Goal: Information Seeking & Learning: Learn about a topic

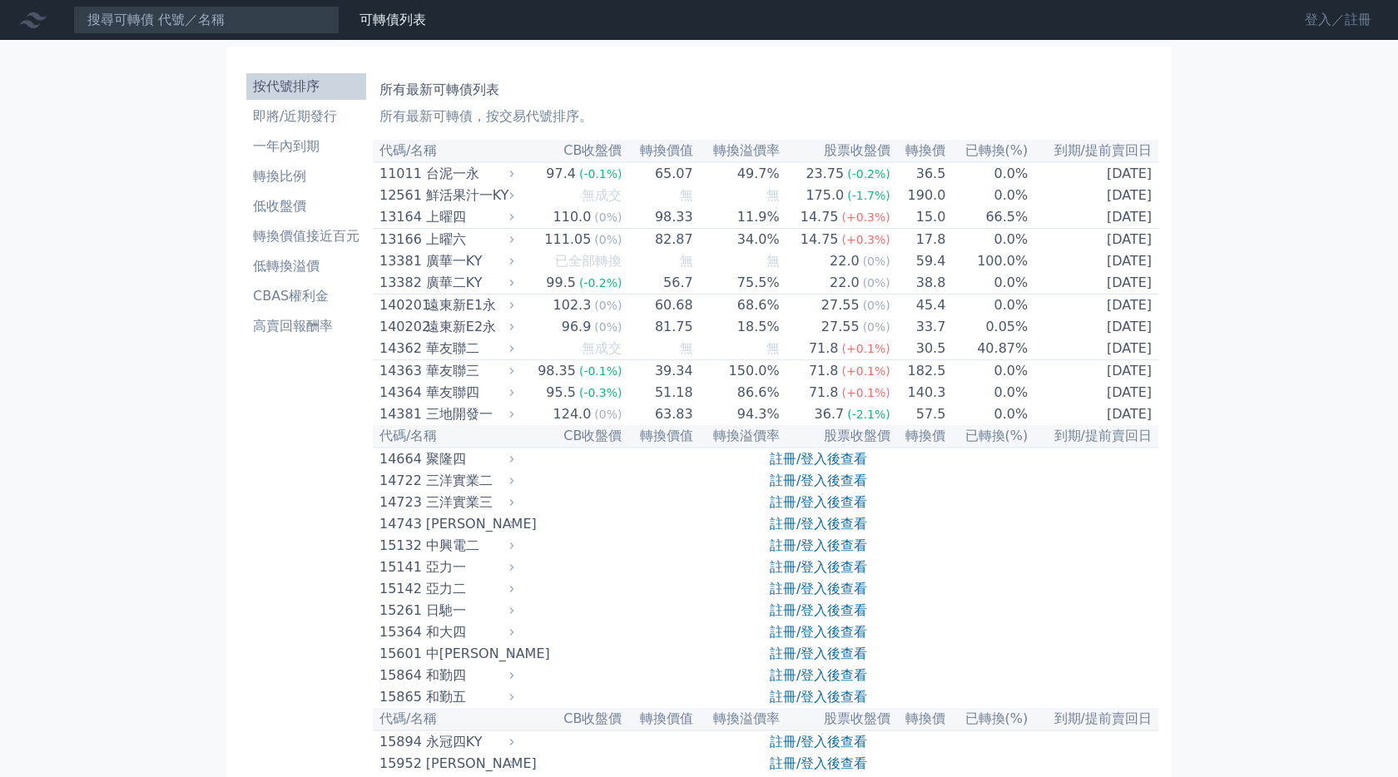
click at [1334, 21] on link "登入／註冊" at bounding box center [1337, 20] width 93 height 27
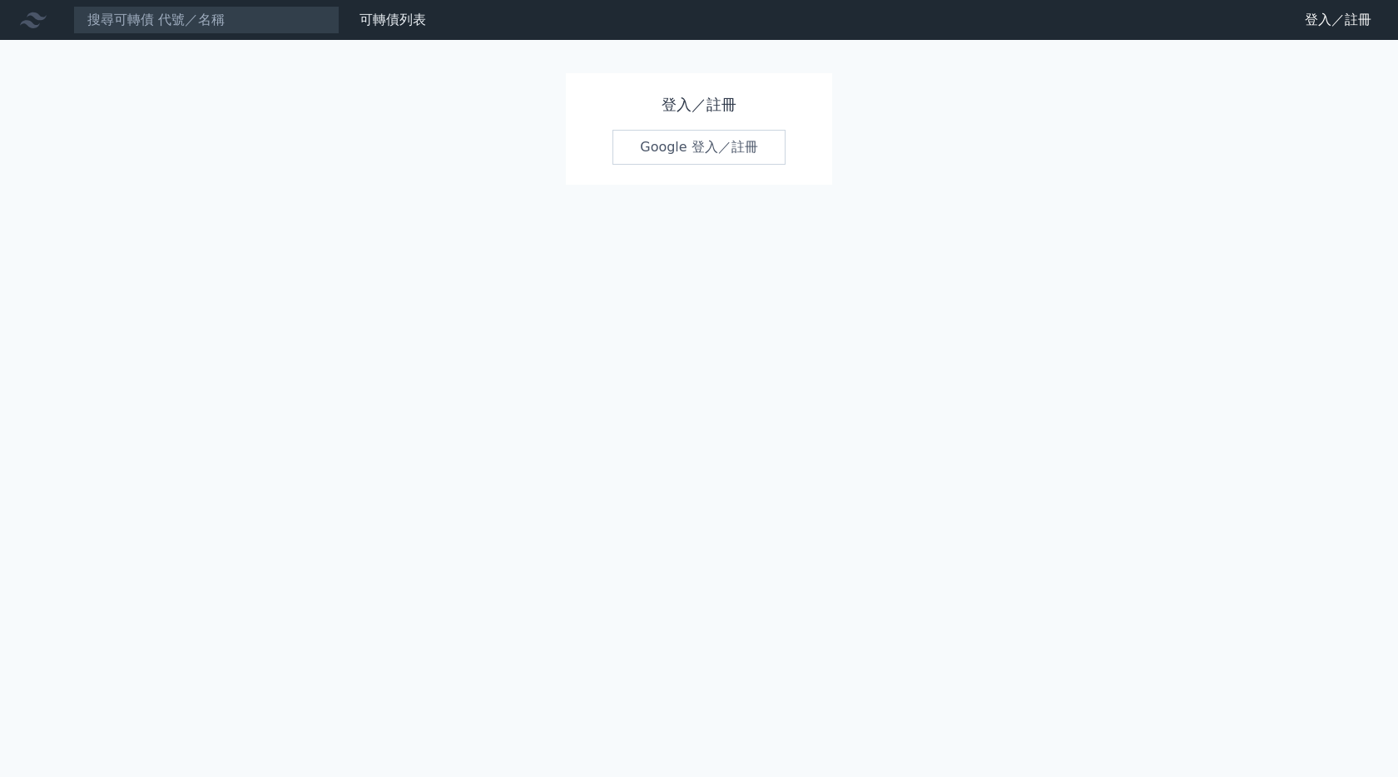
click at [737, 155] on link "Google 登入／註冊" at bounding box center [698, 147] width 173 height 35
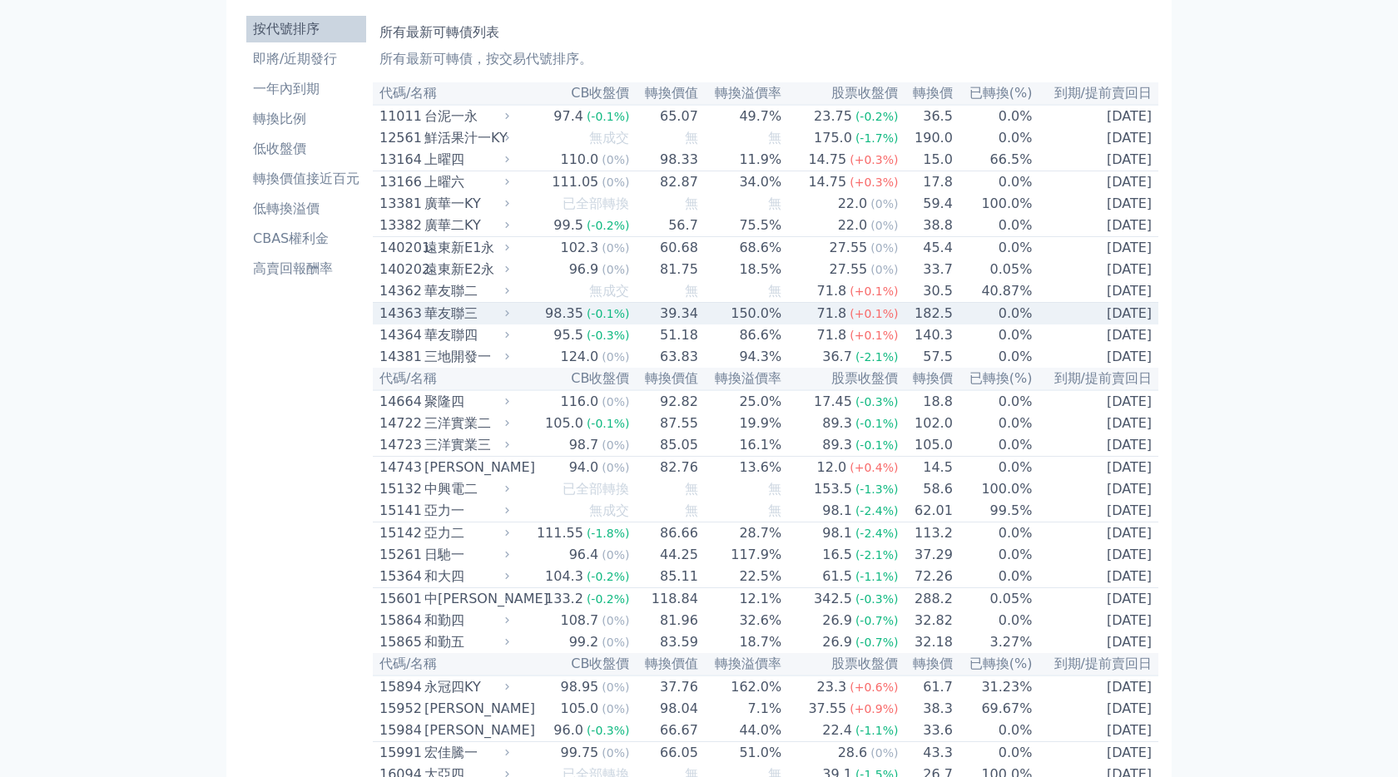
scroll to position [77, 0]
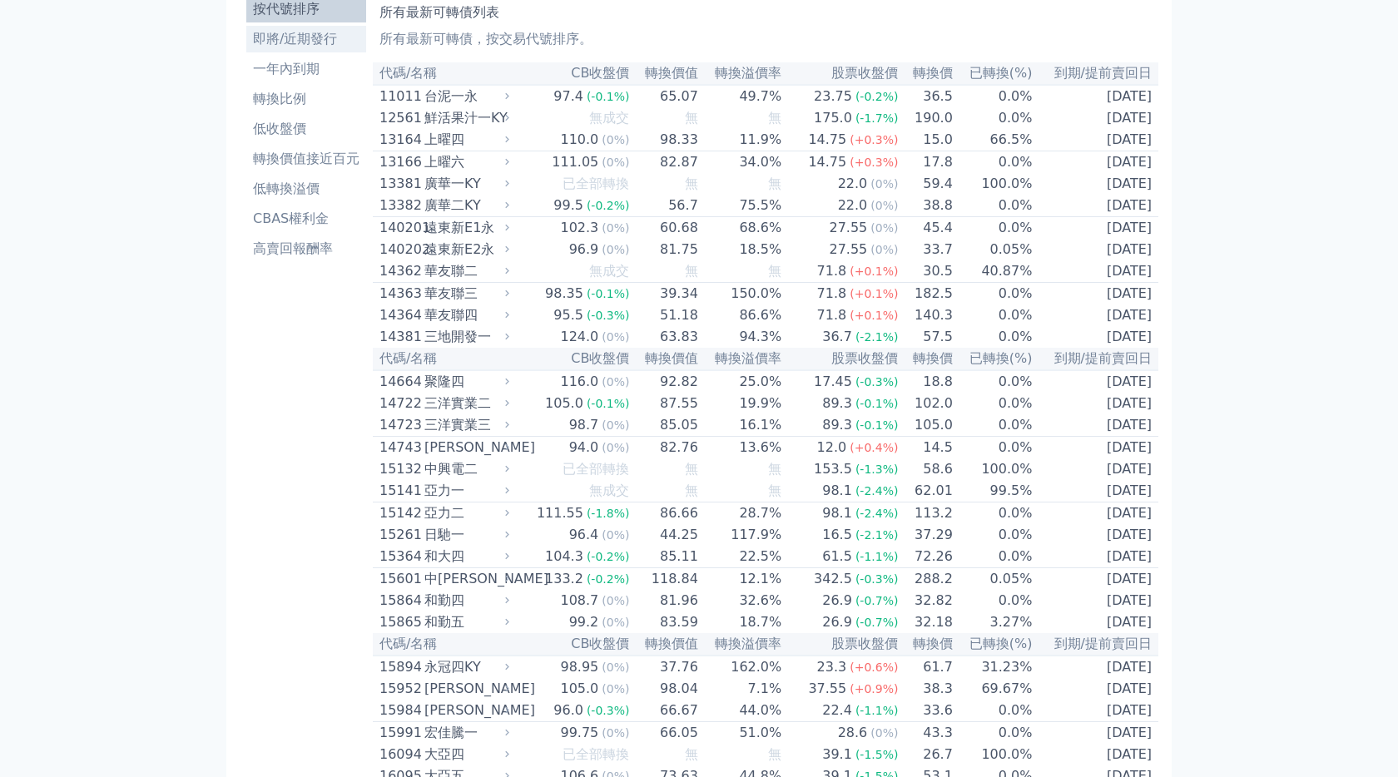
click at [304, 39] on li "即將/近期發行" at bounding box center [306, 39] width 120 height 20
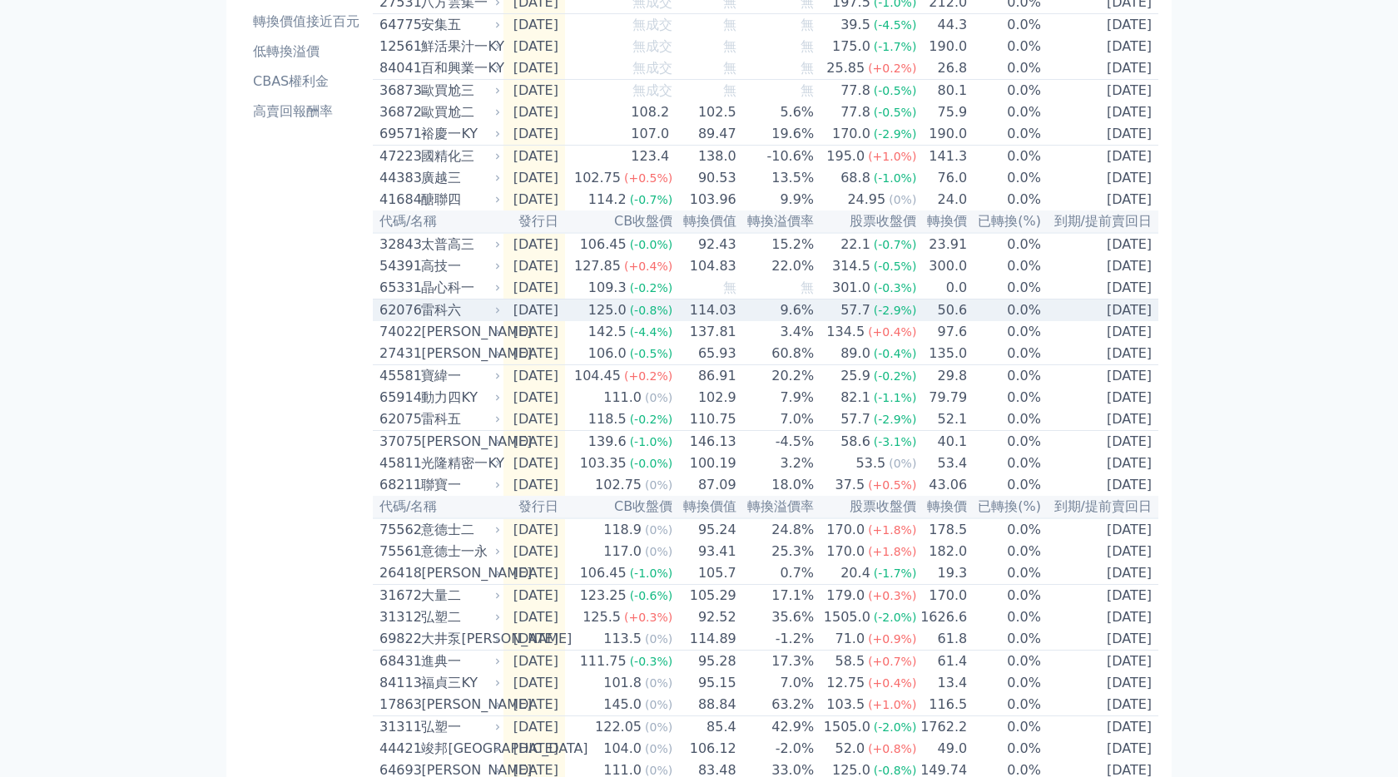
scroll to position [226, 0]
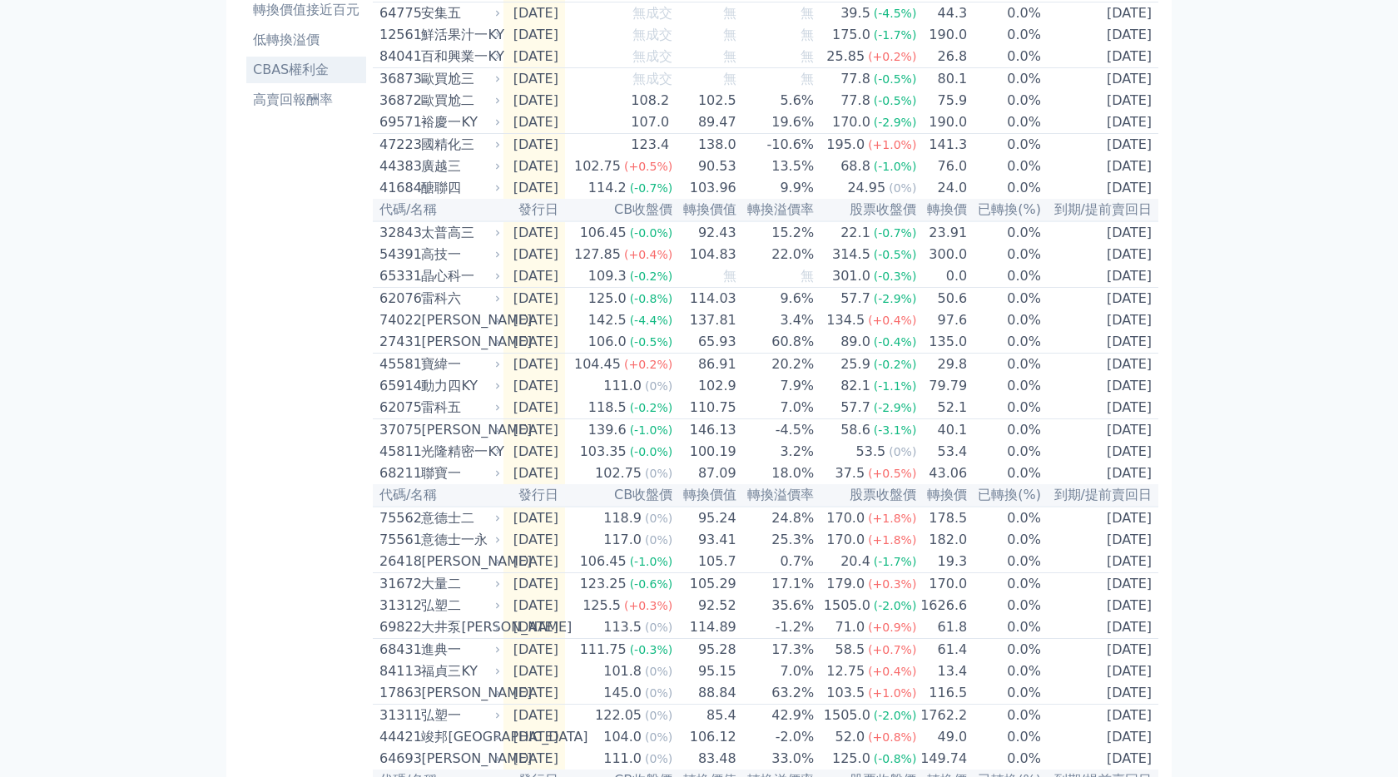
click at [318, 79] on li "CBAS權利金" at bounding box center [306, 70] width 120 height 20
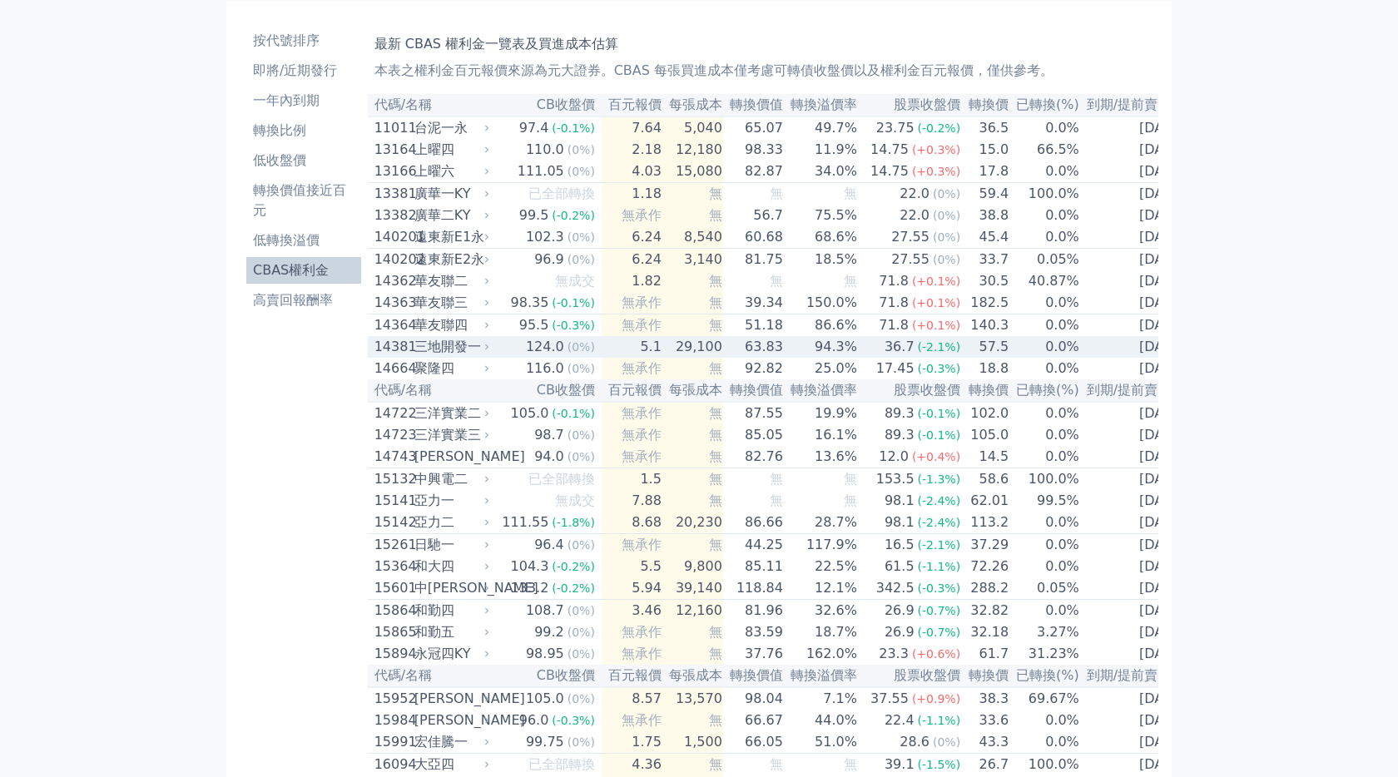
scroll to position [47, 0]
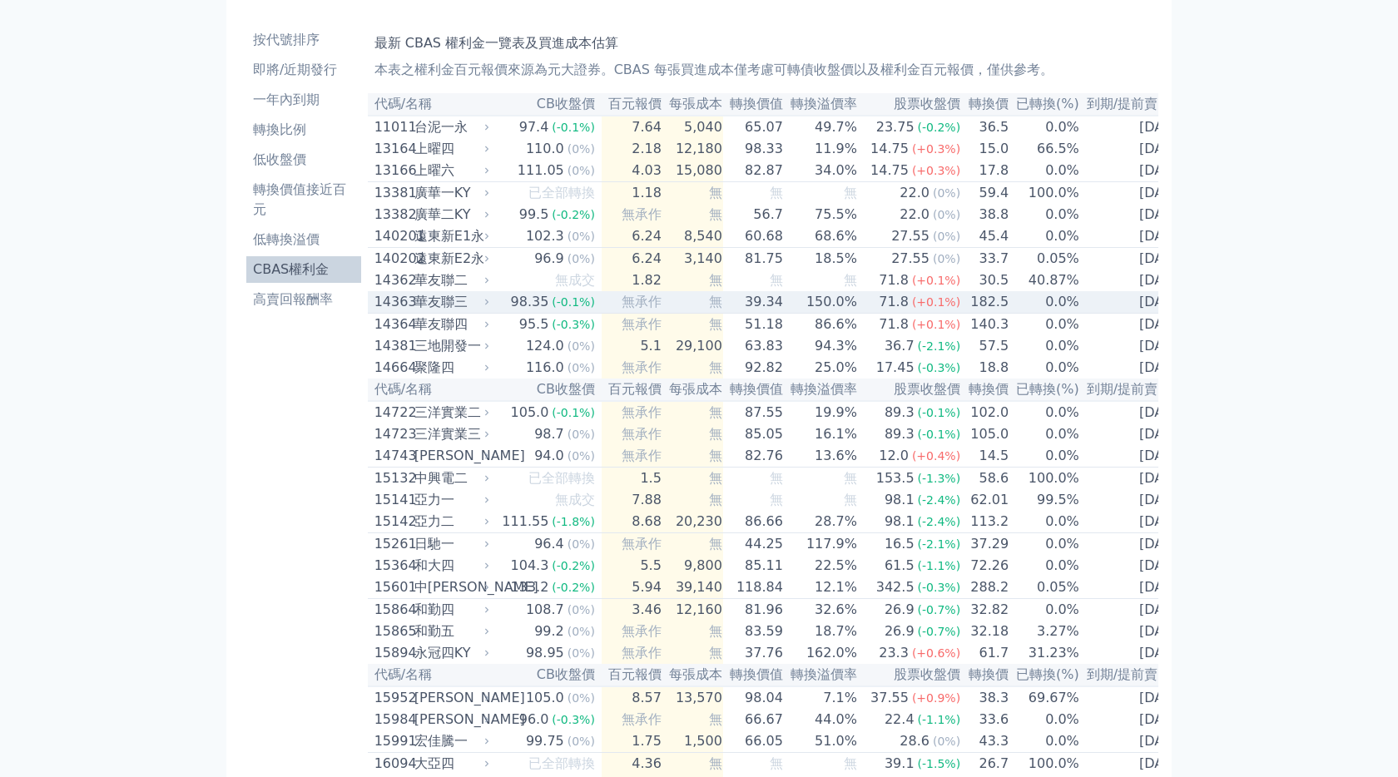
click at [621, 309] on span "無承作" at bounding box center [641, 302] width 40 height 16
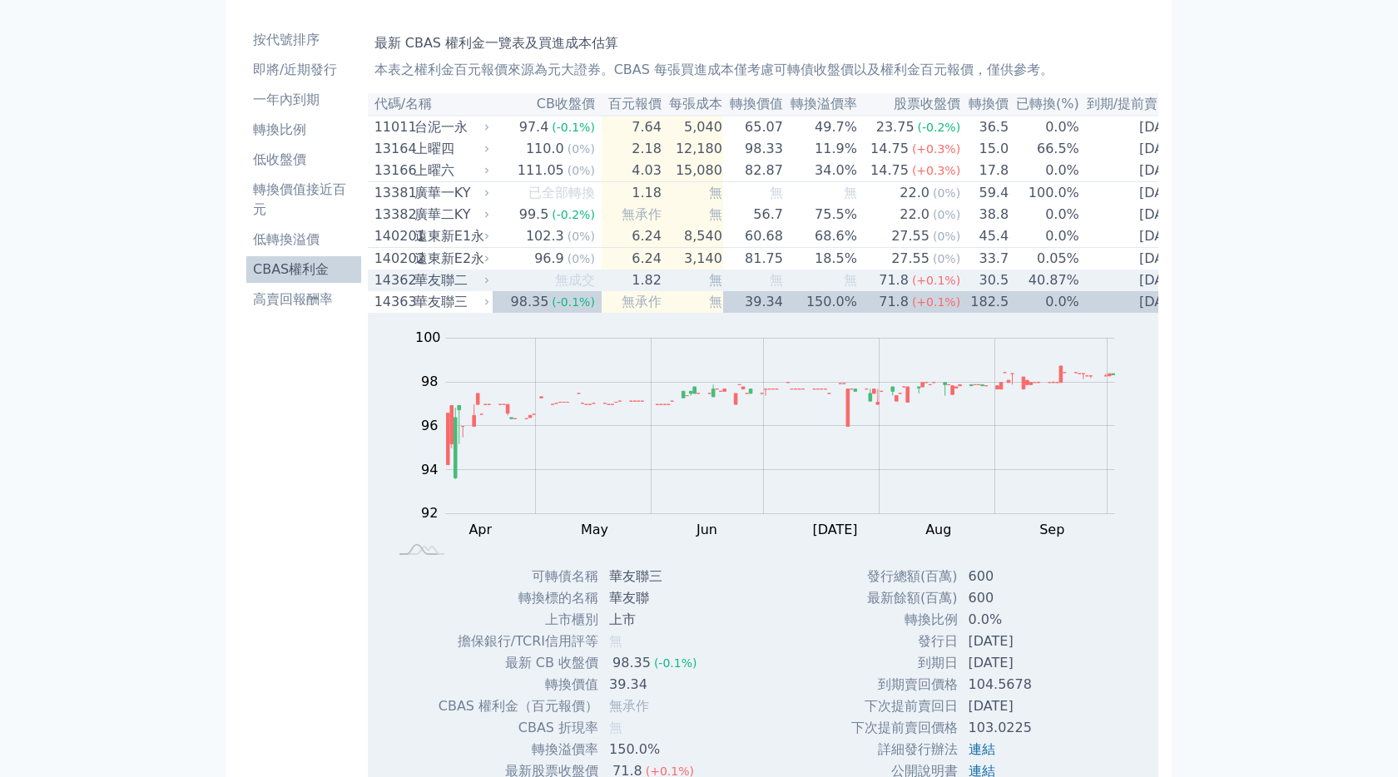
click at [628, 291] on td "1.82" at bounding box center [631, 281] width 61 height 22
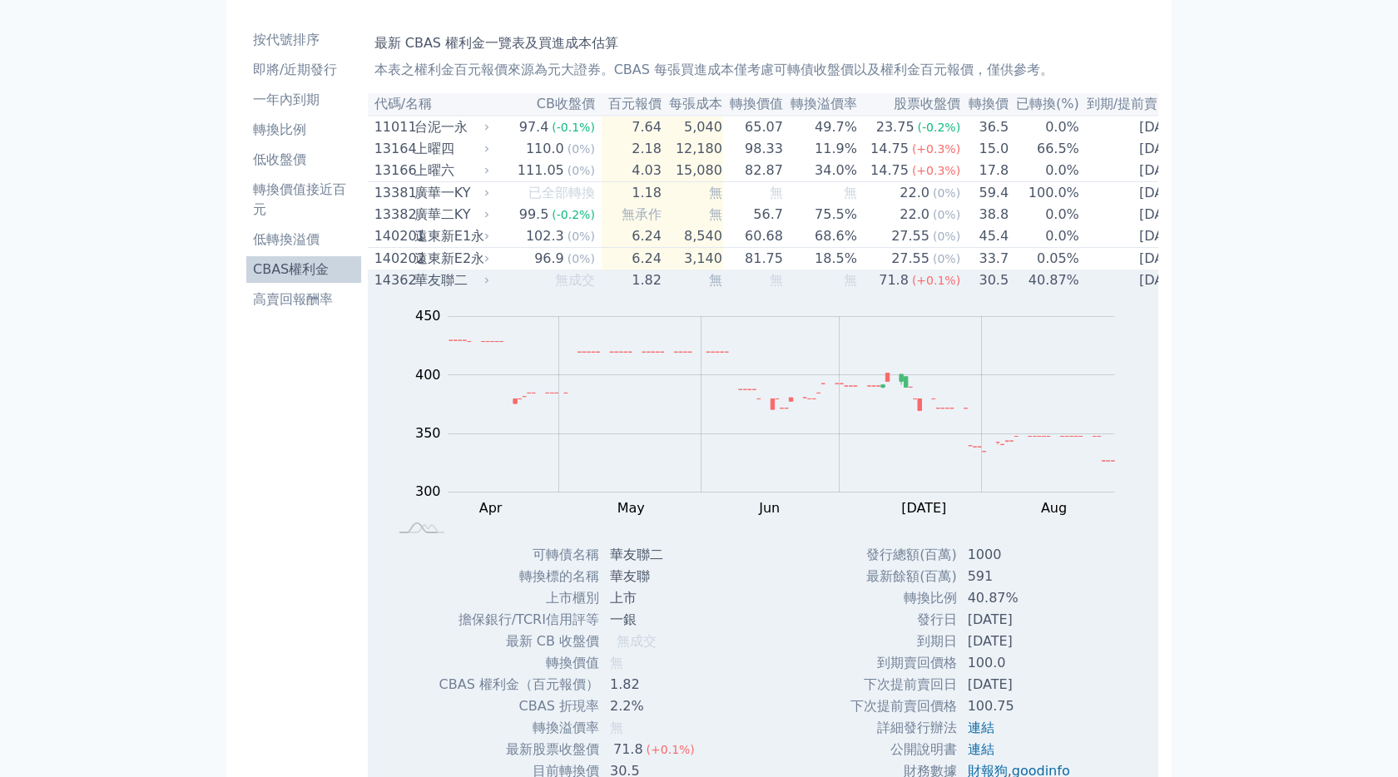
click at [562, 288] on span "無成交" at bounding box center [575, 280] width 40 height 16
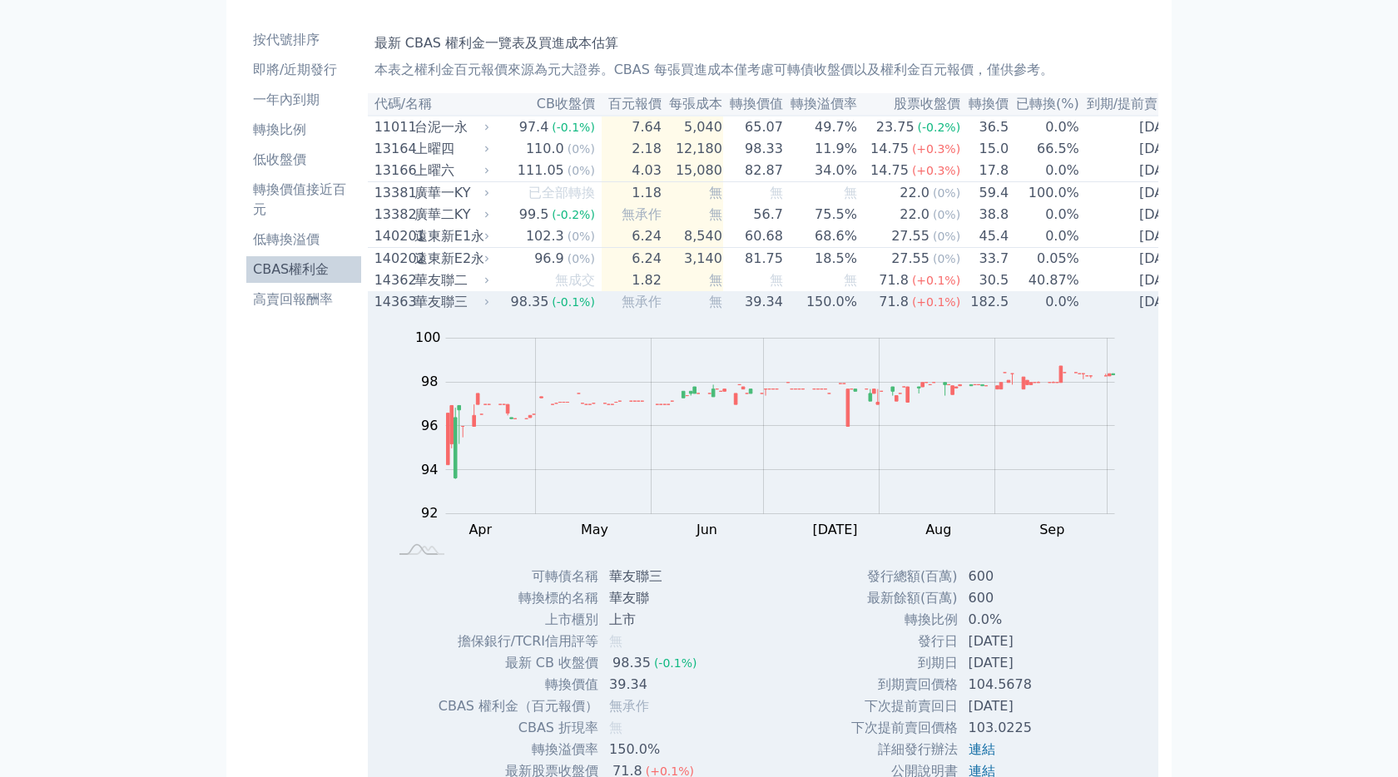
click at [568, 309] on span "(-0.1%)" at bounding box center [573, 301] width 43 height 13
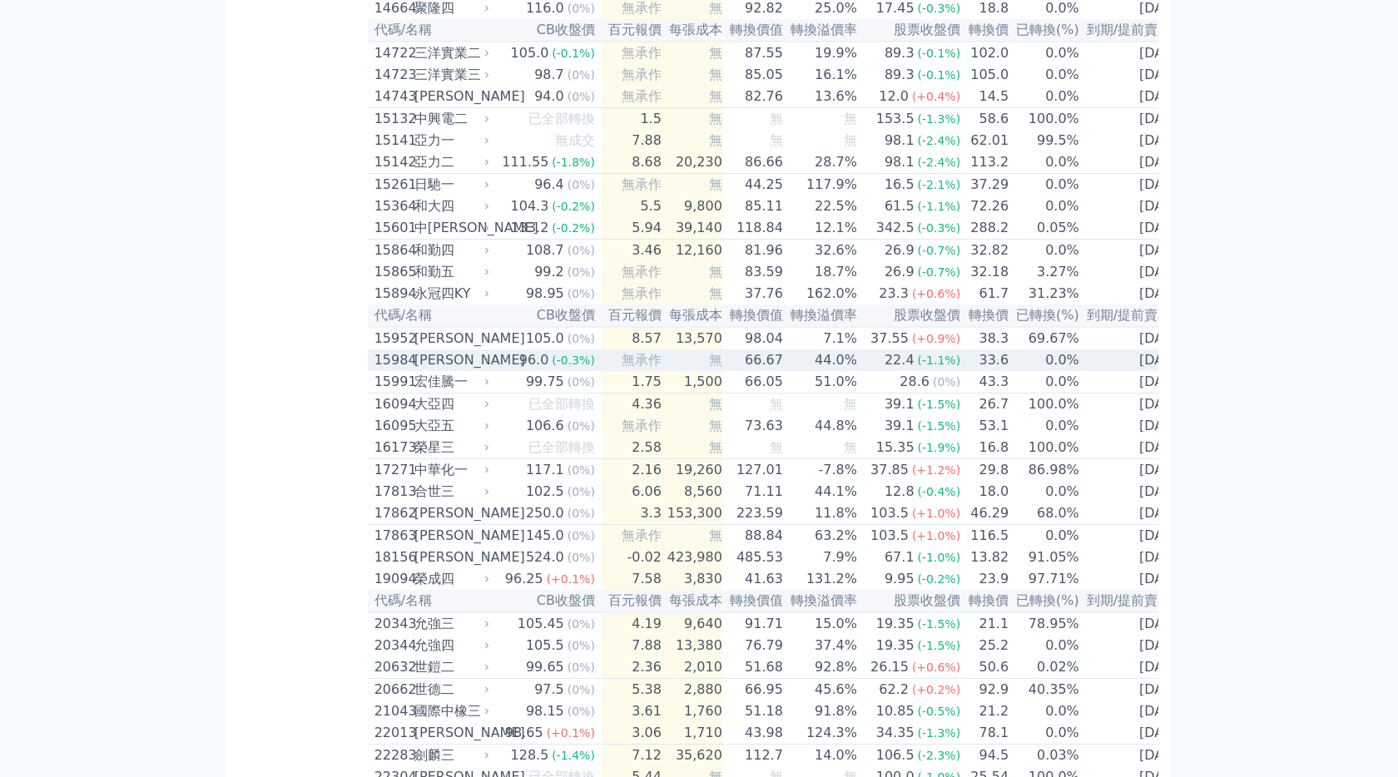
scroll to position [408, 0]
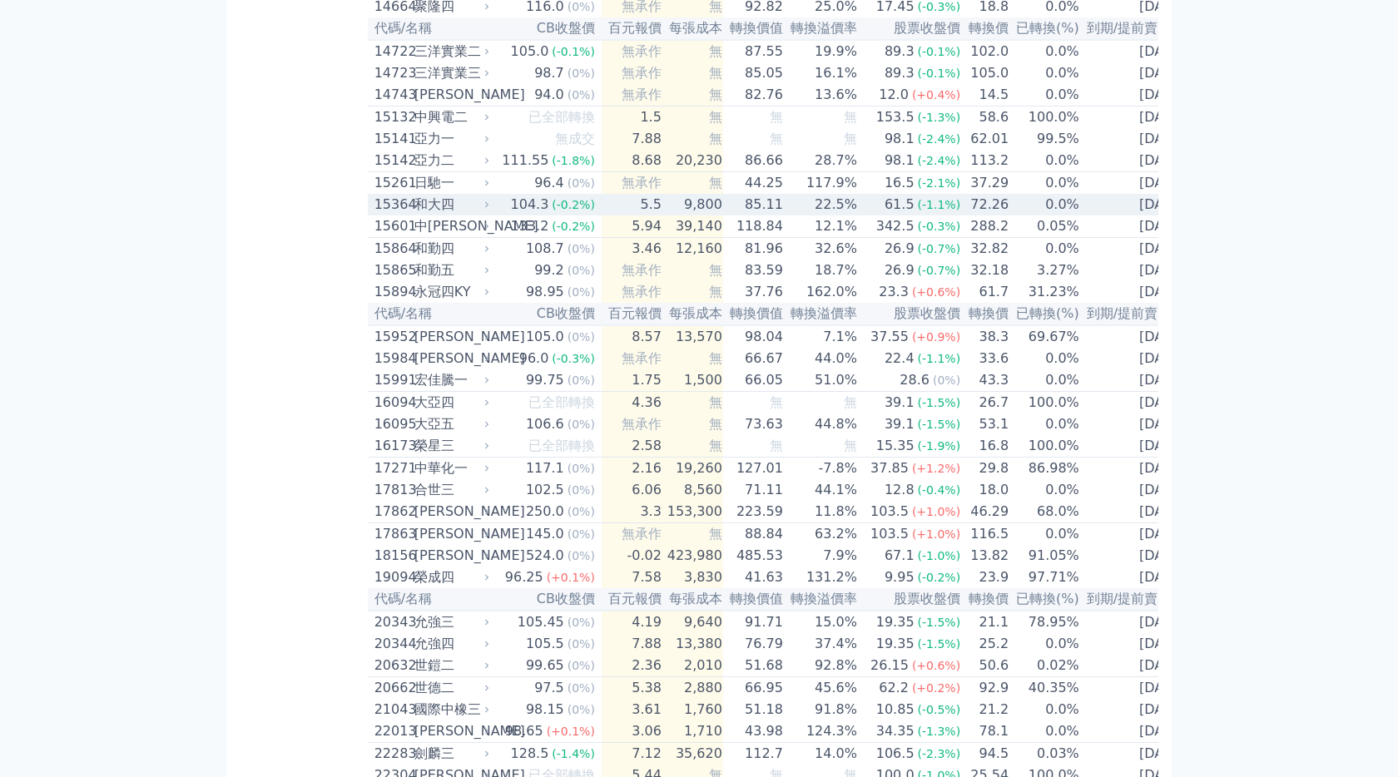
click at [515, 215] on div "104.3" at bounding box center [529, 205] width 45 height 20
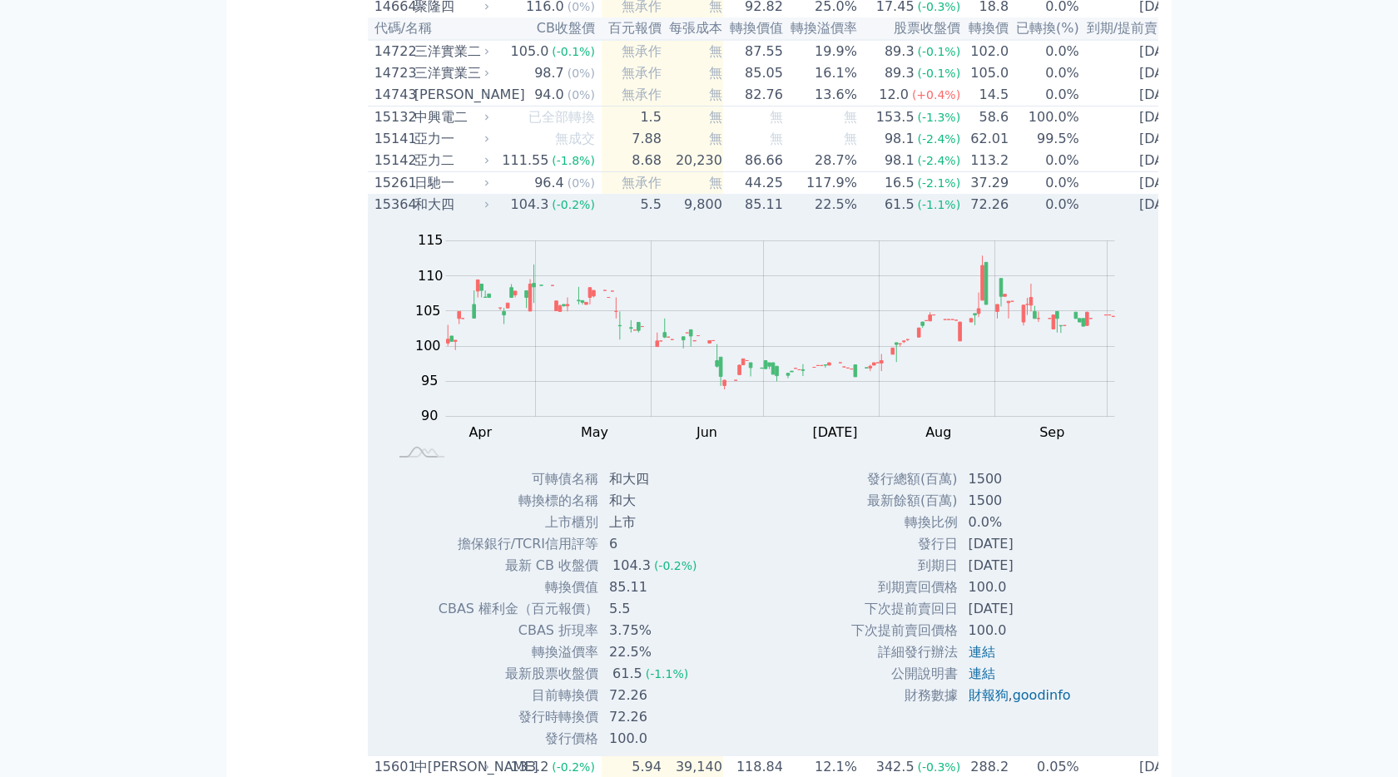
click at [579, 211] on span "(-0.2%)" at bounding box center [573, 204] width 43 height 13
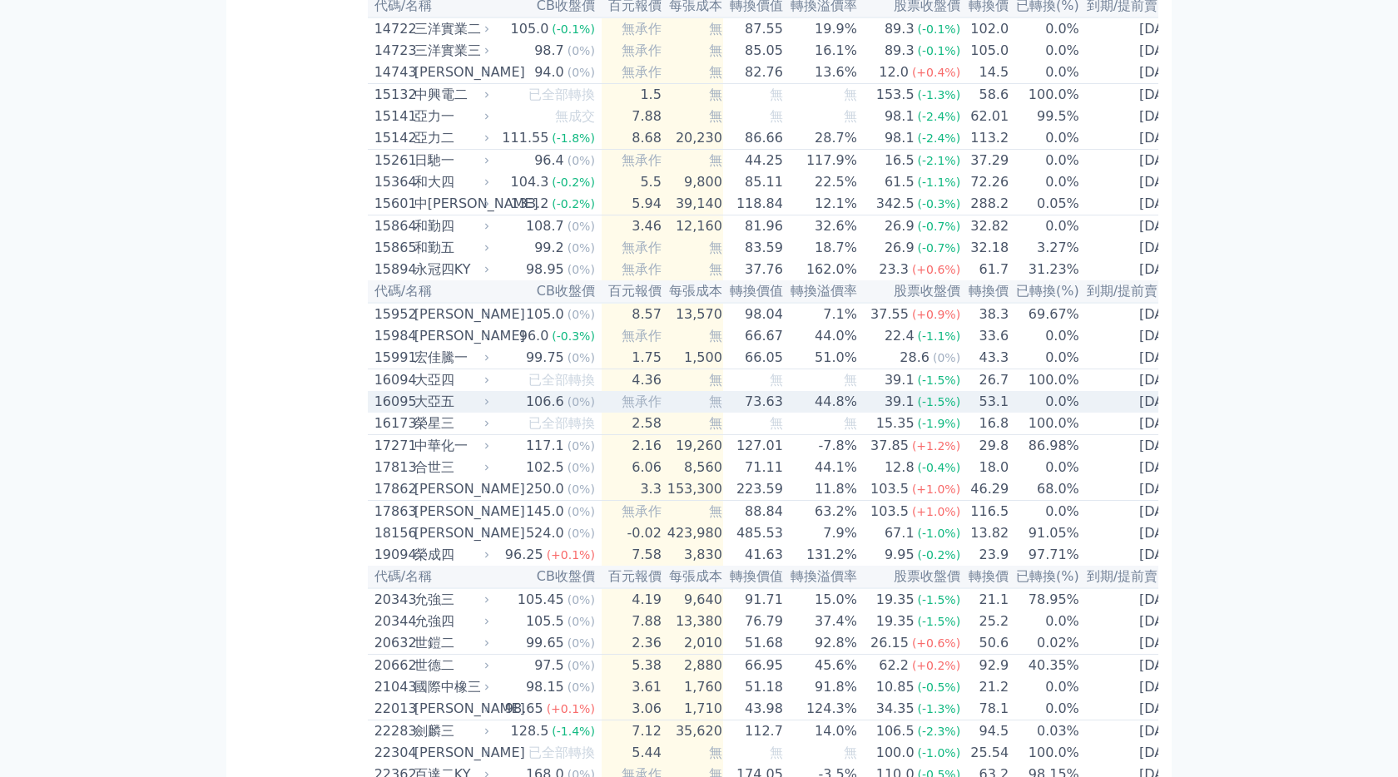
scroll to position [443, 0]
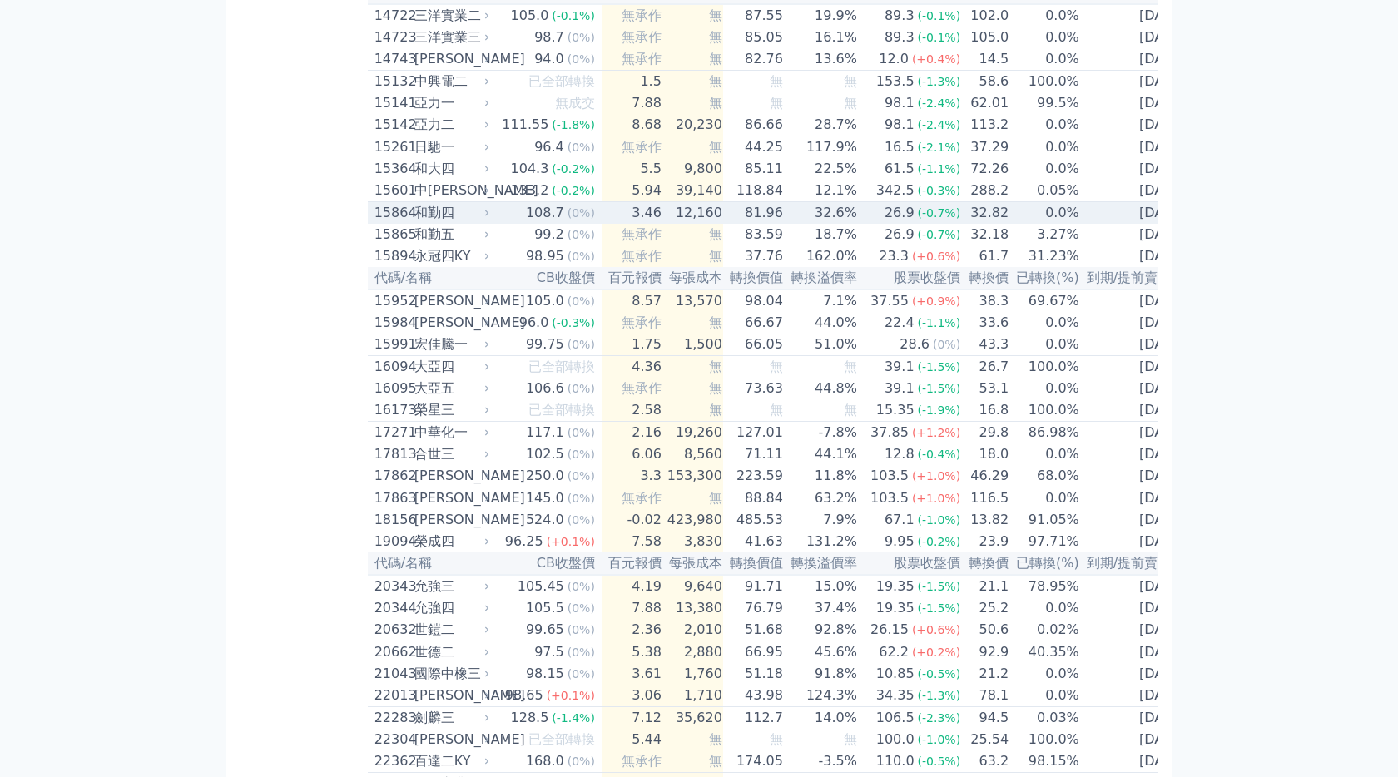
click at [540, 223] on div "108.7" at bounding box center [544, 213] width 45 height 20
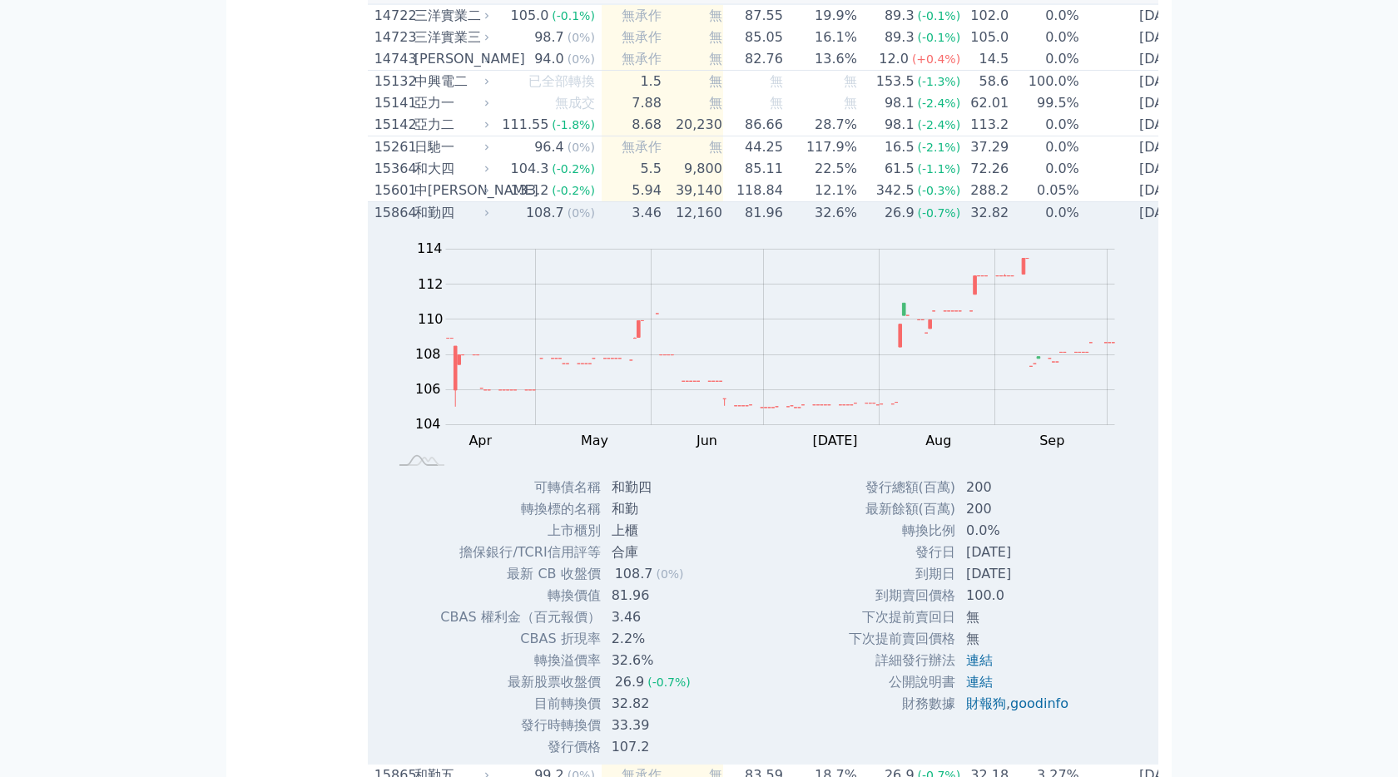
click at [466, 223] on div "和勤四" at bounding box center [450, 213] width 72 height 20
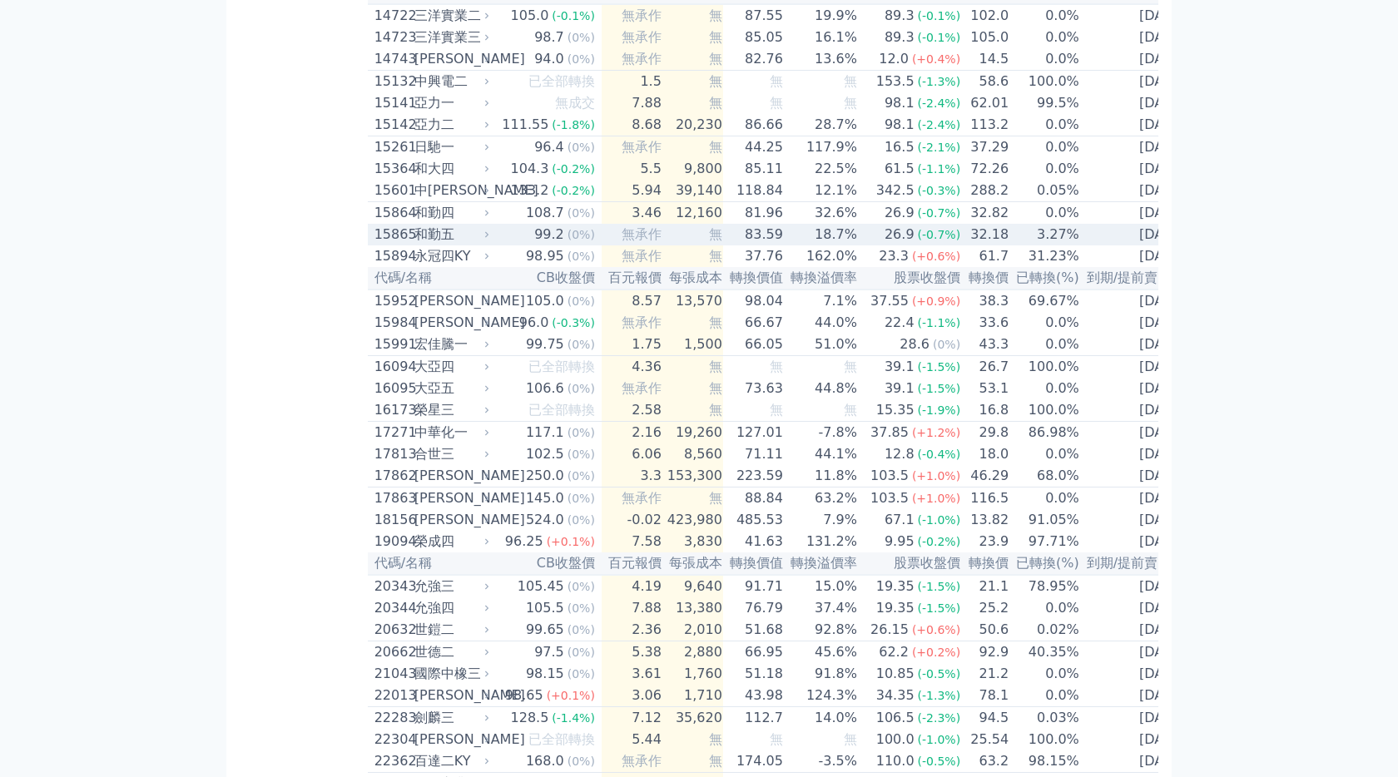
click at [488, 240] on icon at bounding box center [487, 235] width 10 height 10
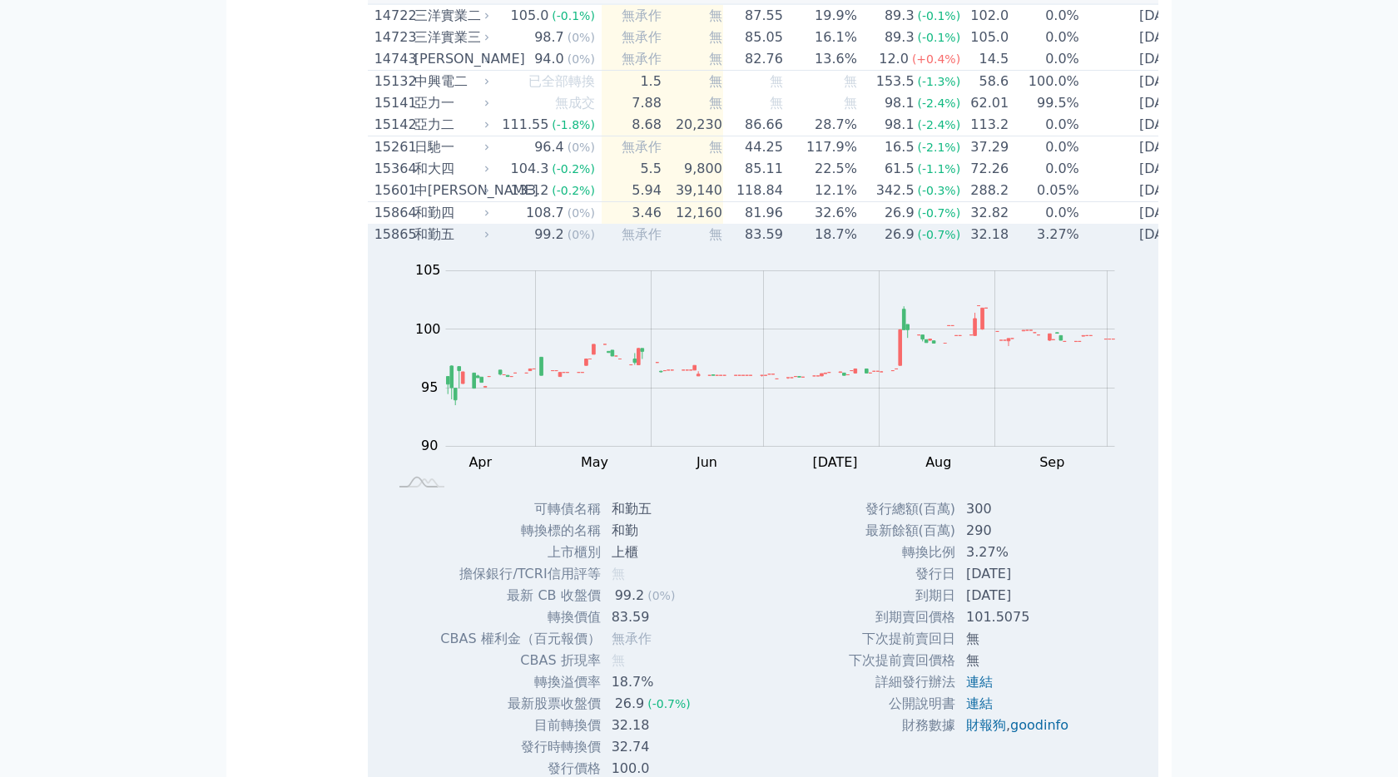
click at [460, 245] on div "和勤五" at bounding box center [450, 235] width 72 height 20
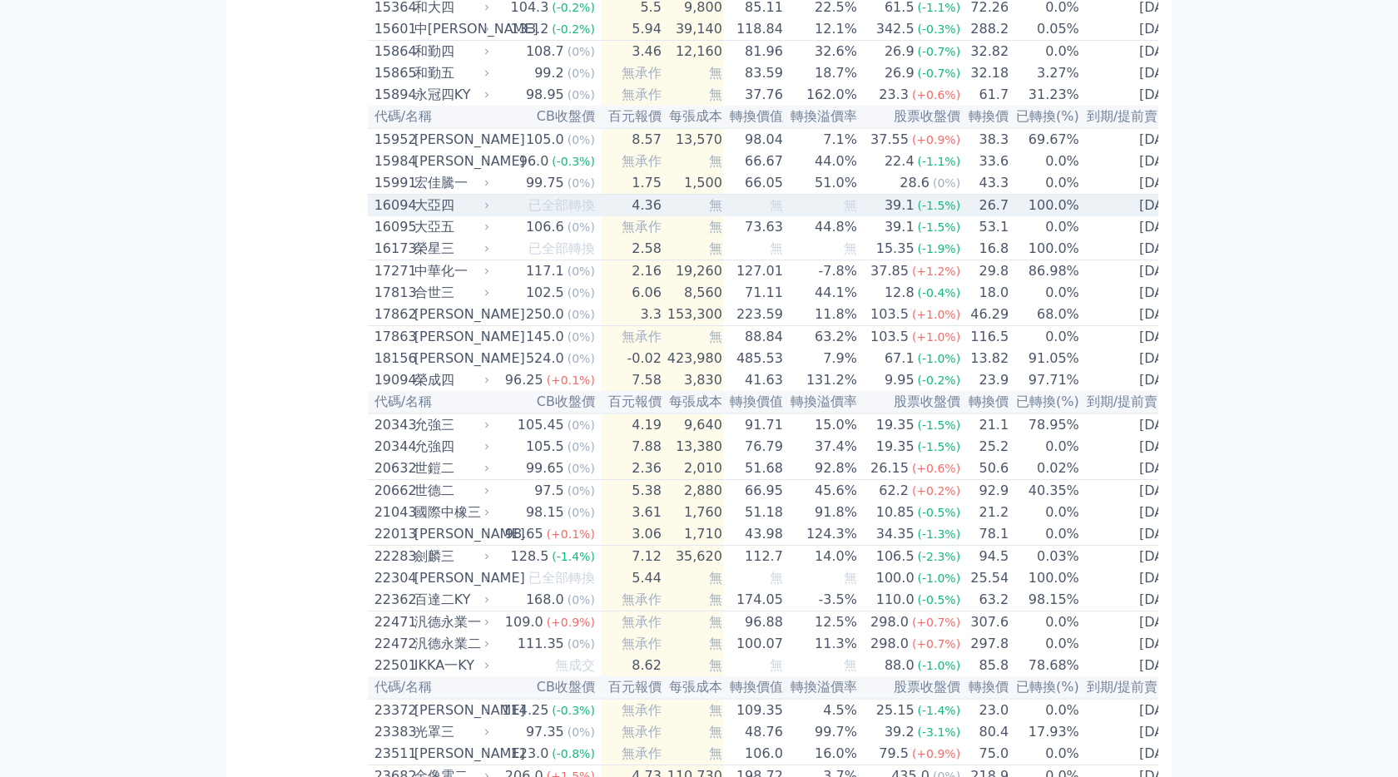
scroll to position [610, 0]
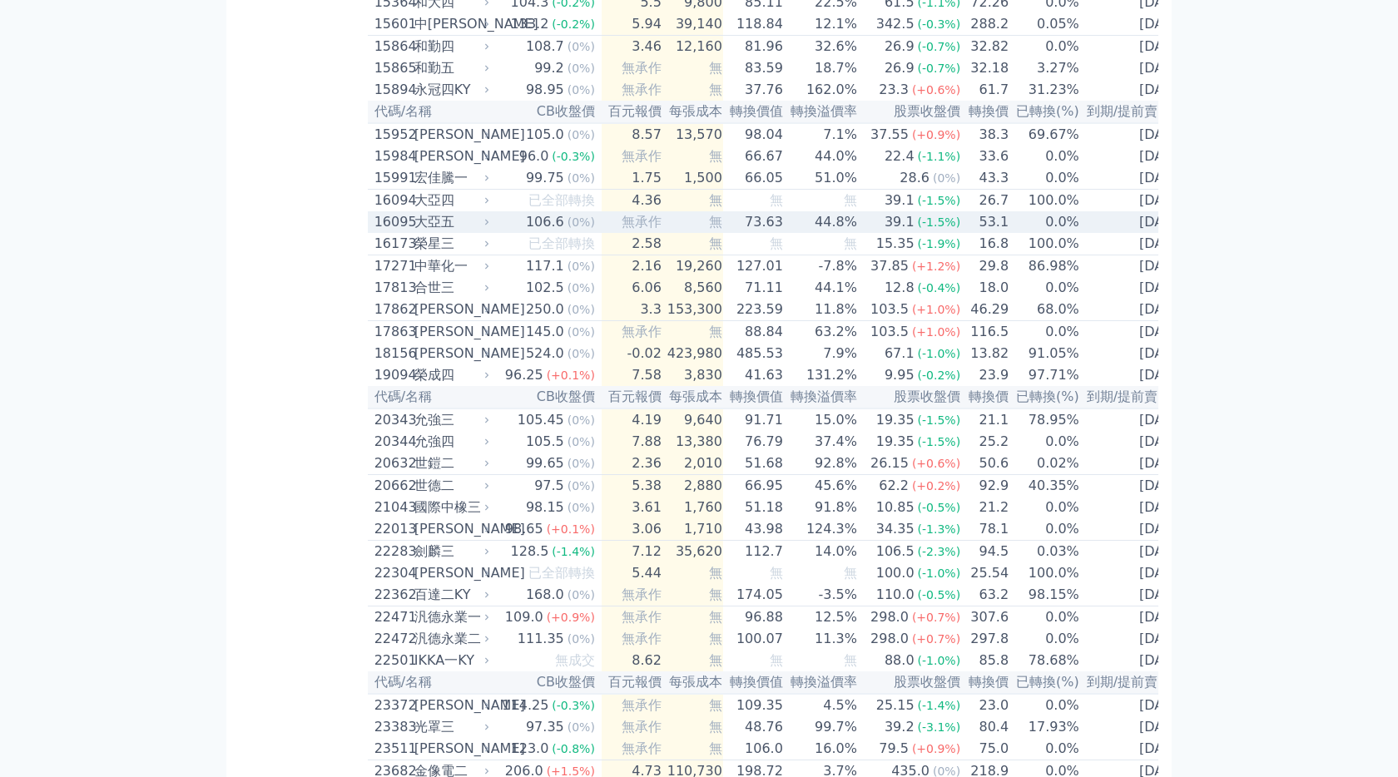
click at [455, 232] on div "大亞五" at bounding box center [450, 222] width 72 height 20
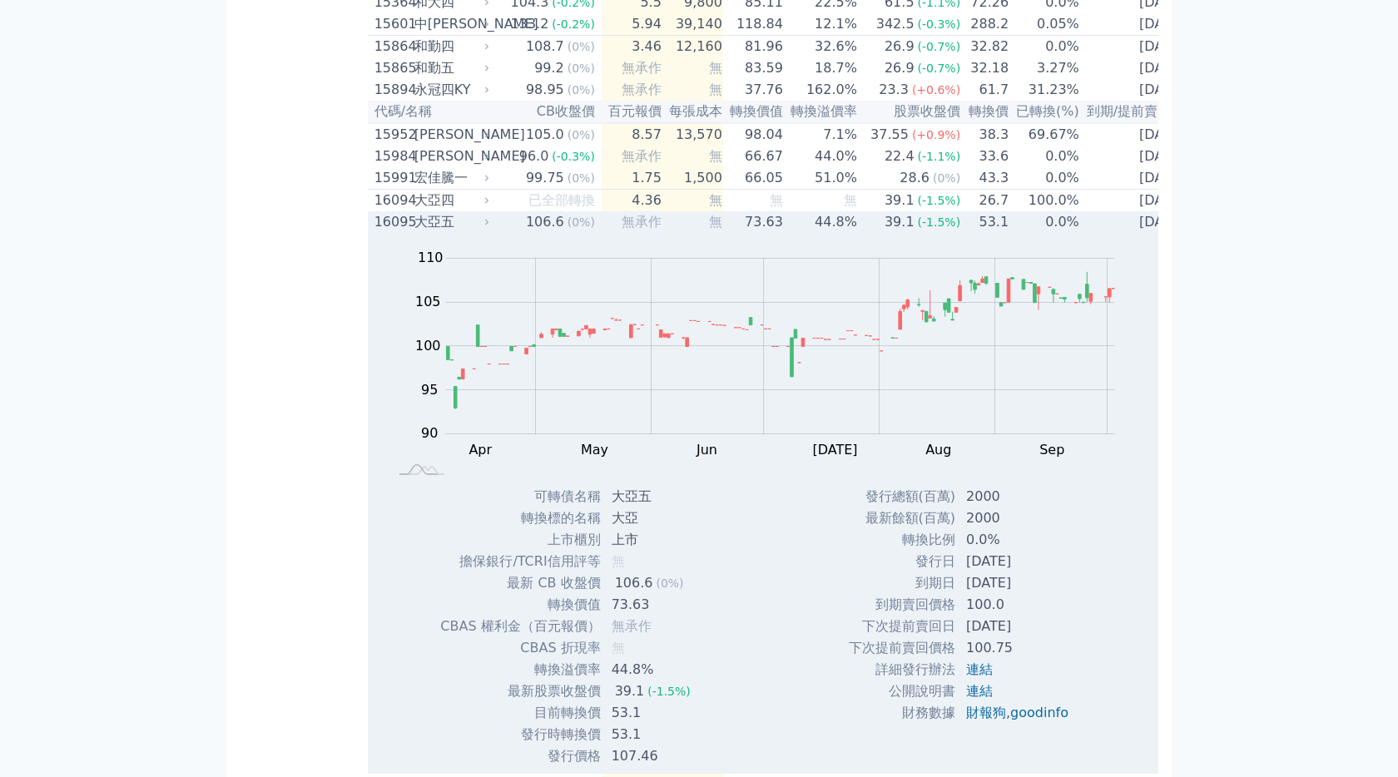
click at [482, 232] on div "大亞五" at bounding box center [450, 222] width 72 height 20
